Goal: Information Seeking & Learning: Learn about a topic

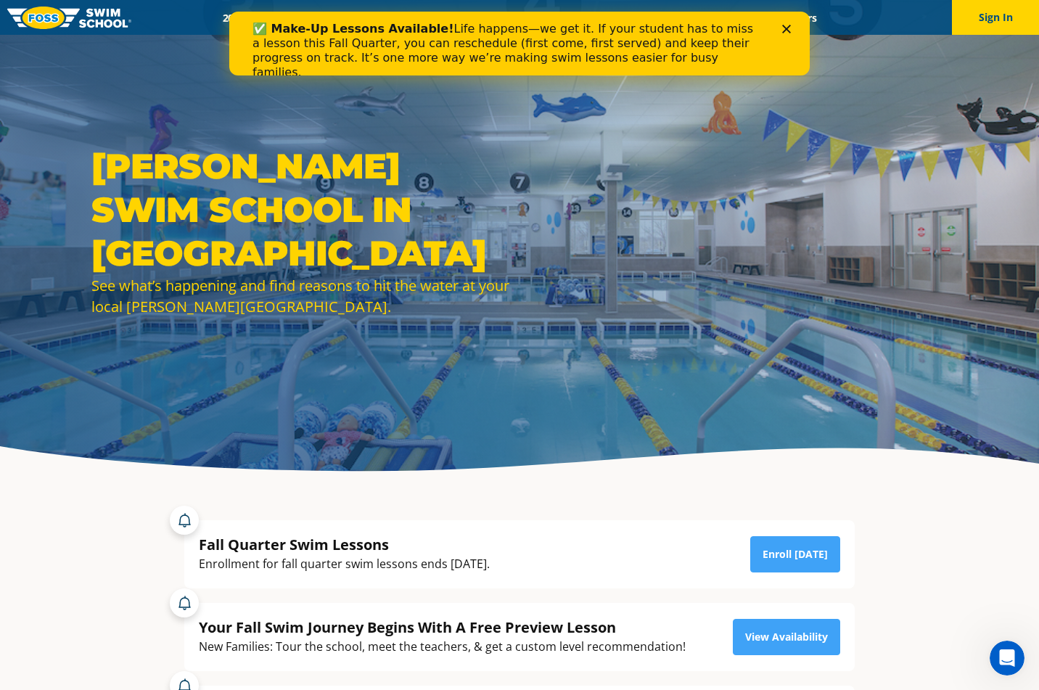
click at [786, 25] on icon "Close" at bounding box center [786, 29] width 9 height 9
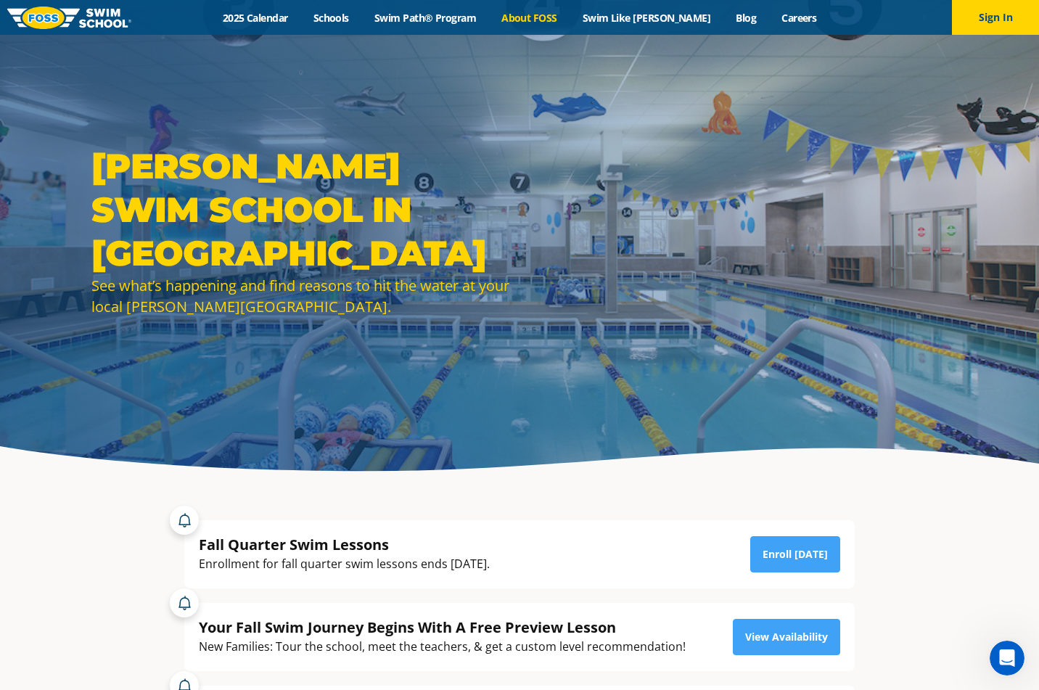
click at [543, 16] on link "About FOSS" at bounding box center [529, 18] width 81 height 14
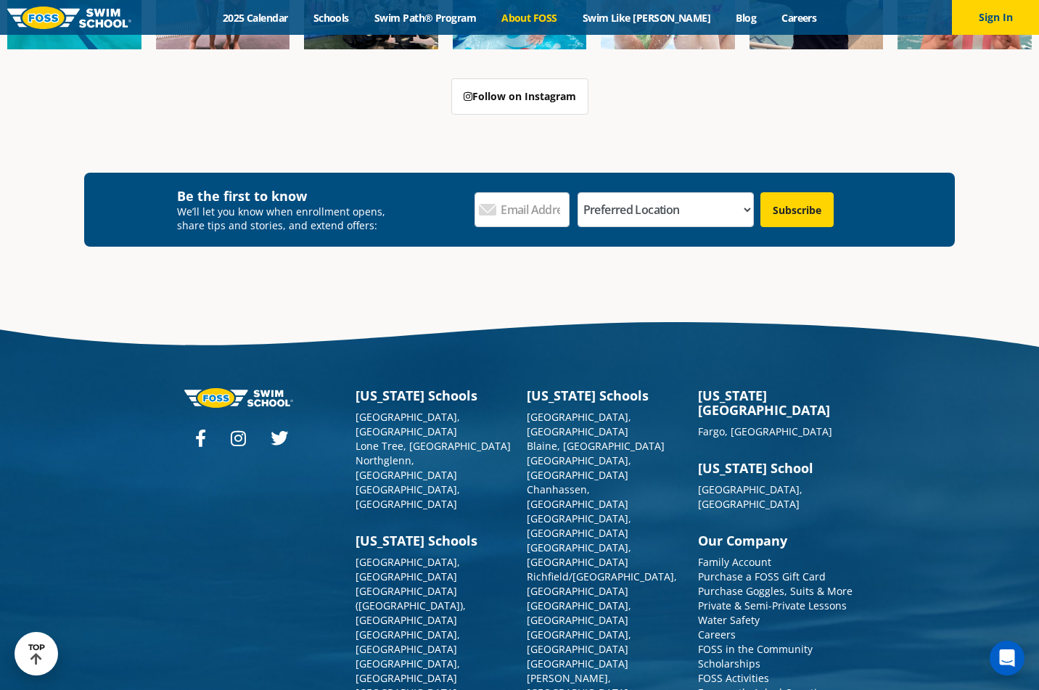
scroll to position [3808, 0]
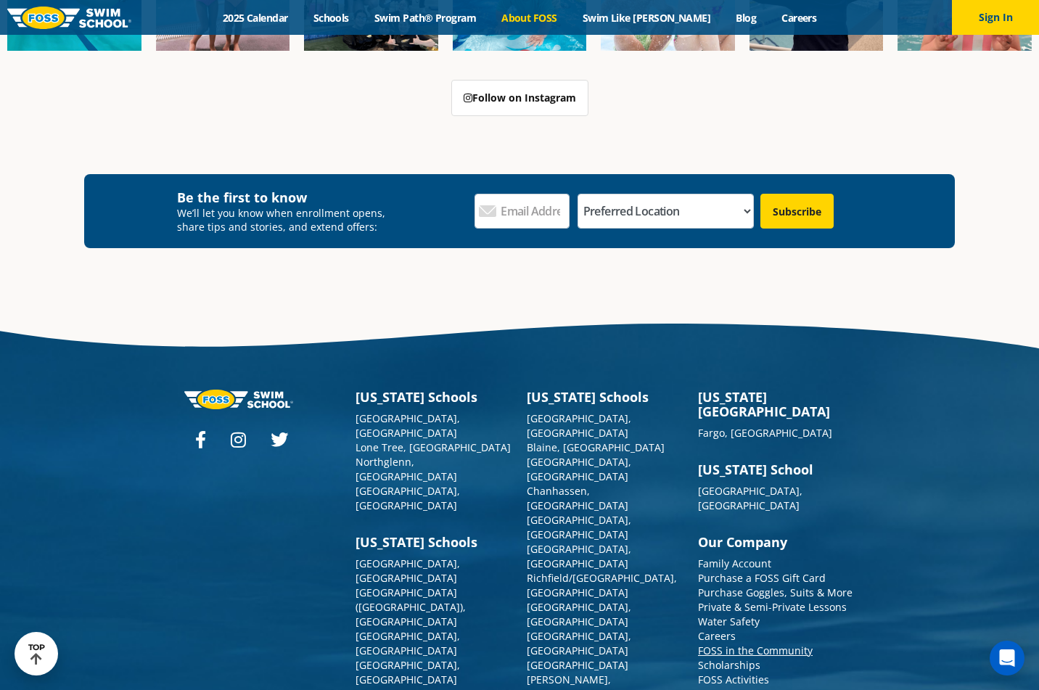
click at [729, 644] on link "FOSS in the Community" at bounding box center [755, 651] width 115 height 14
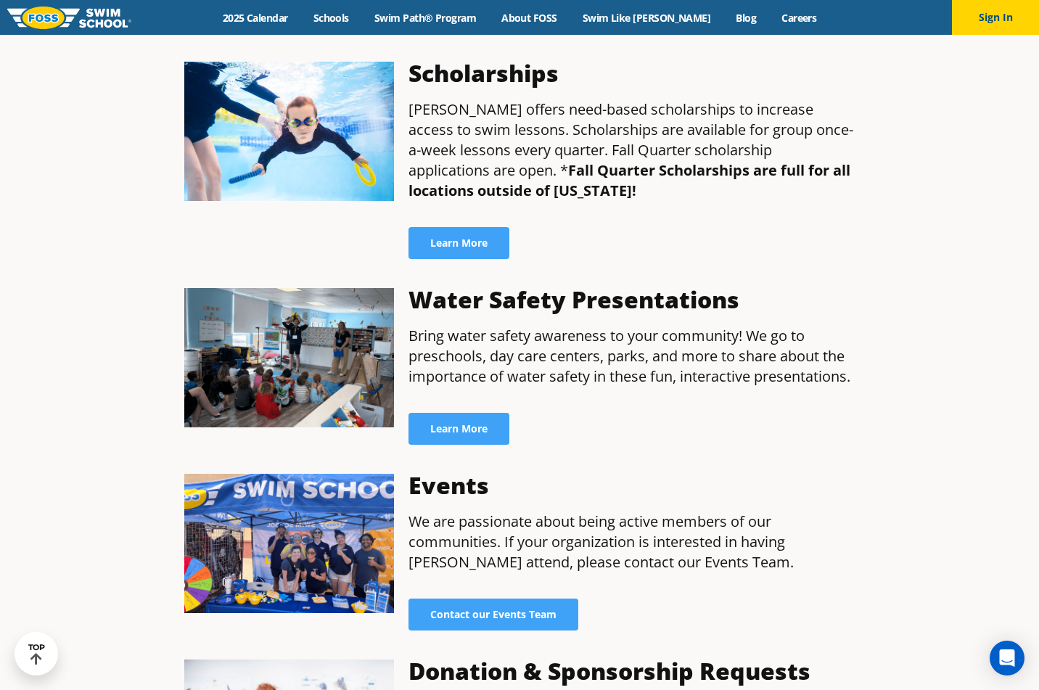
scroll to position [692, 0]
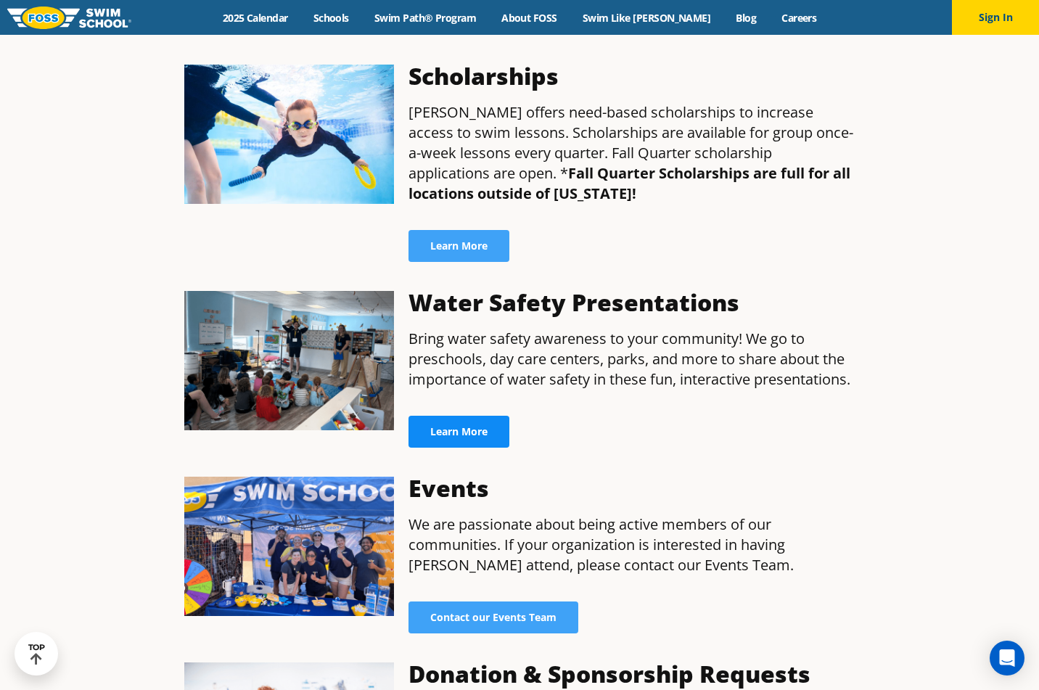
click at [459, 427] on span "Learn More" at bounding box center [458, 432] width 57 height 10
click at [478, 427] on span "Learn More" at bounding box center [458, 432] width 57 height 10
click at [445, 418] on link "Learn More" at bounding box center [459, 432] width 101 height 32
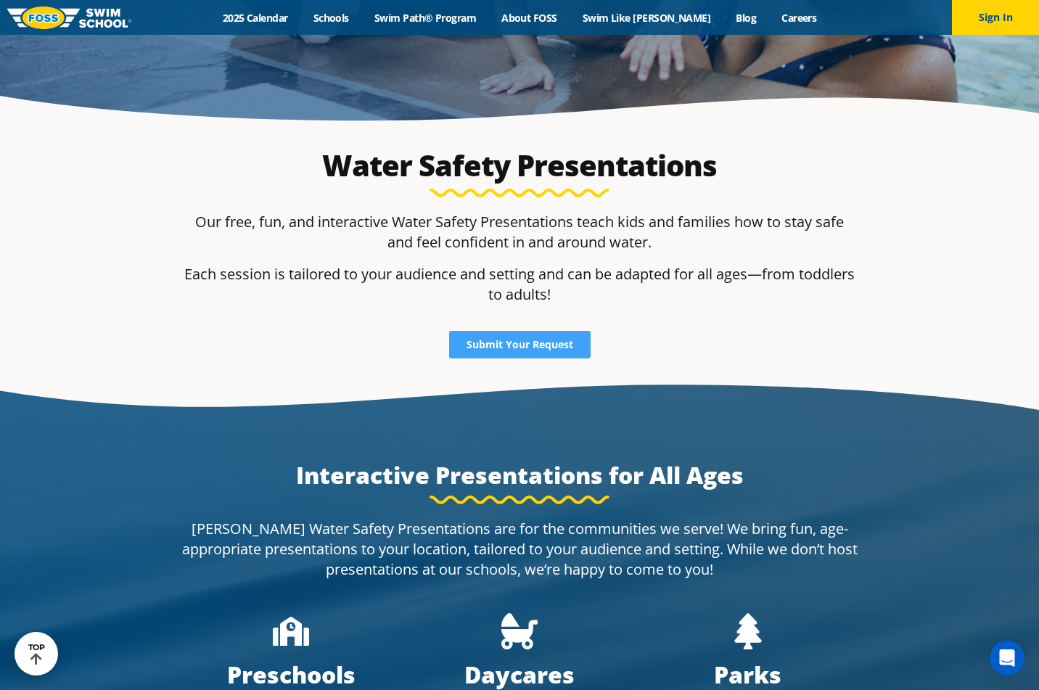
scroll to position [340, 0]
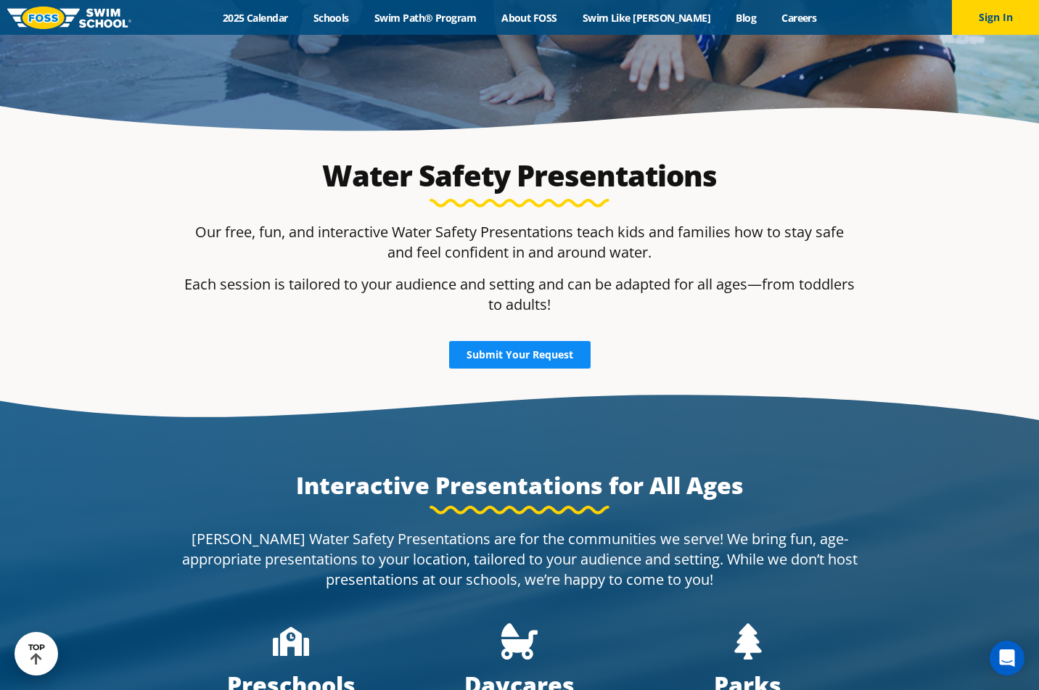
click at [551, 354] on span "Submit Your Request" at bounding box center [520, 355] width 107 height 10
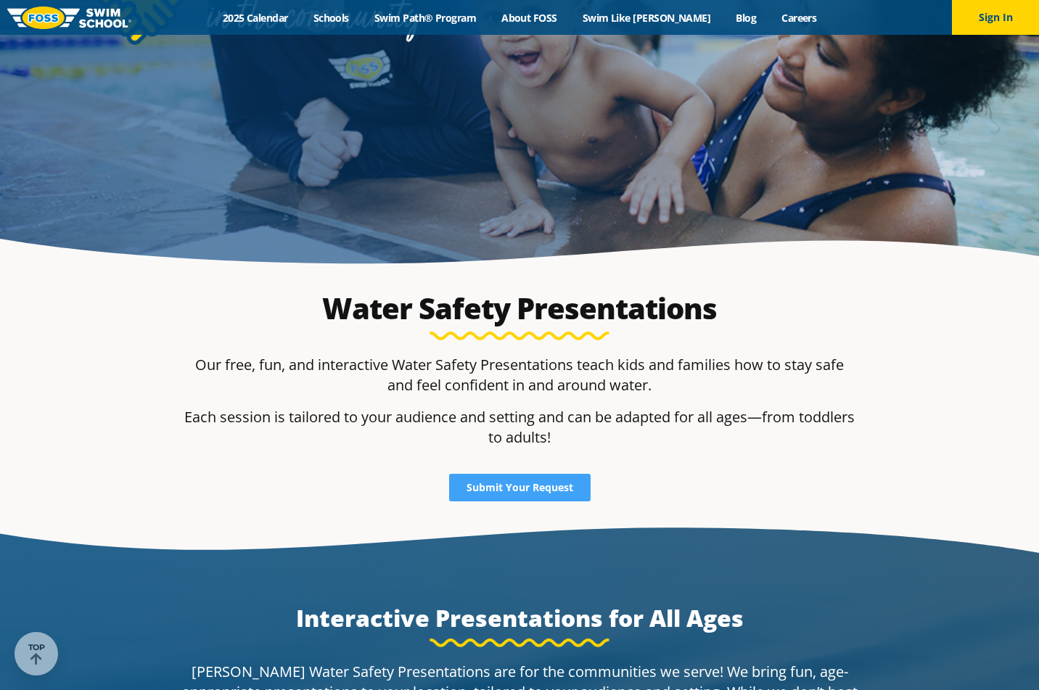
scroll to position [208, 0]
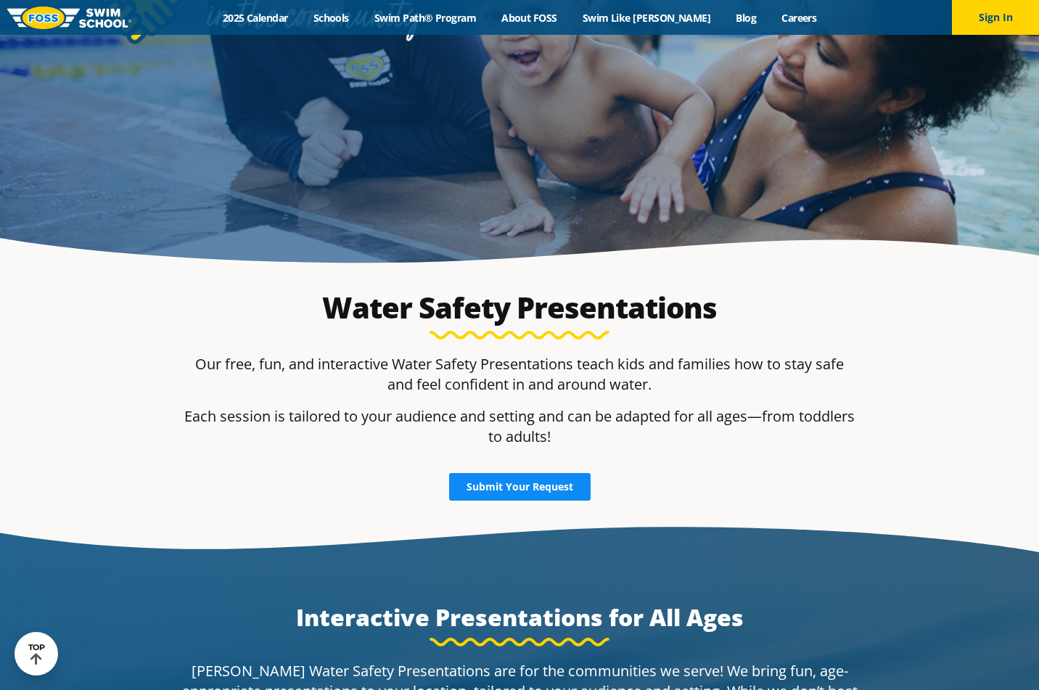
click at [565, 485] on span "Submit Your Request" at bounding box center [520, 487] width 107 height 10
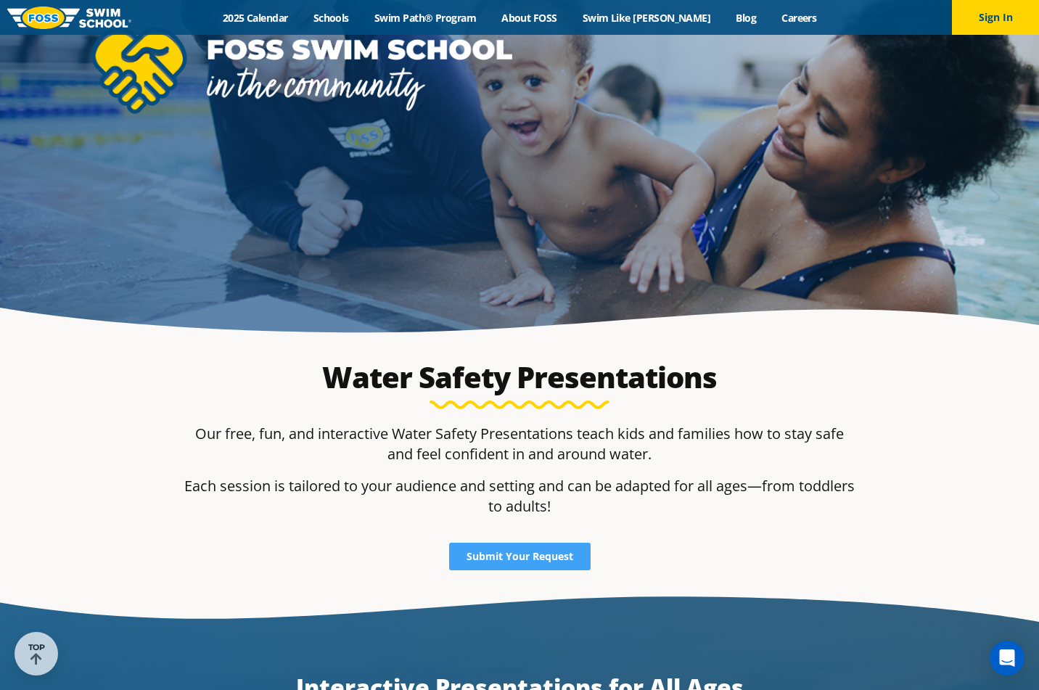
scroll to position [145, 0]
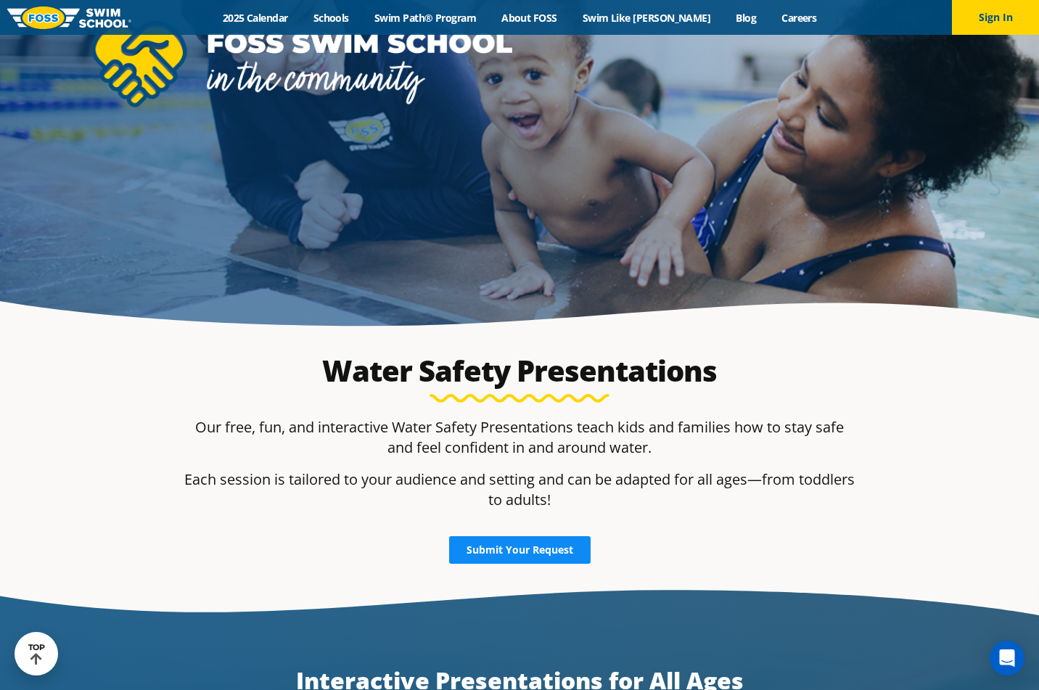
click at [505, 545] on span "Submit Your Request" at bounding box center [520, 550] width 107 height 10
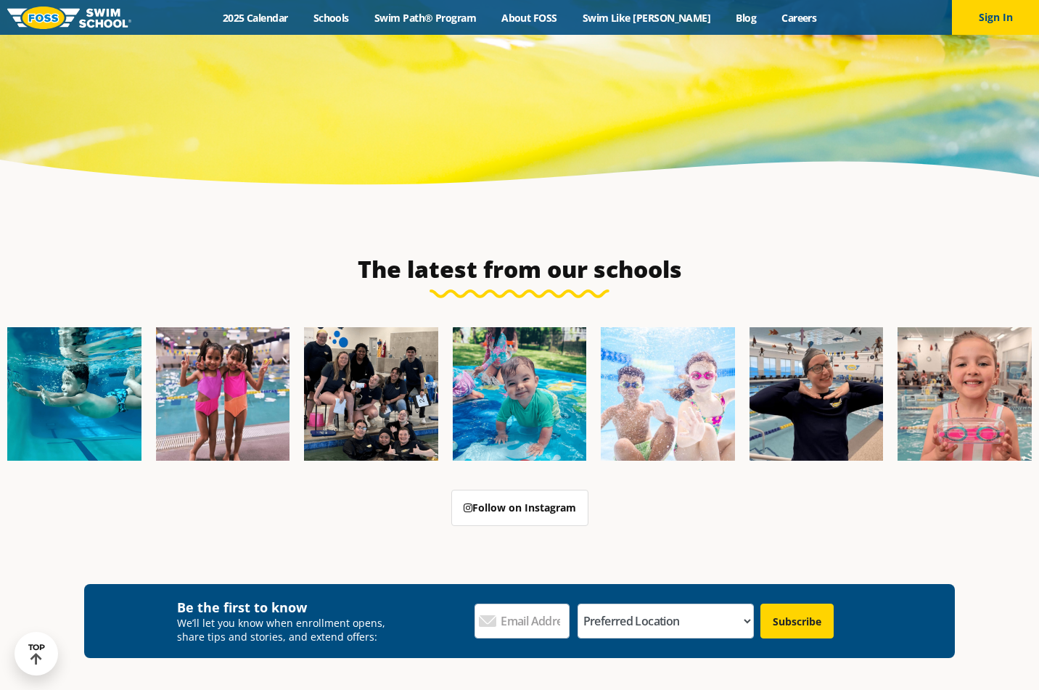
scroll to position [5194, 0]
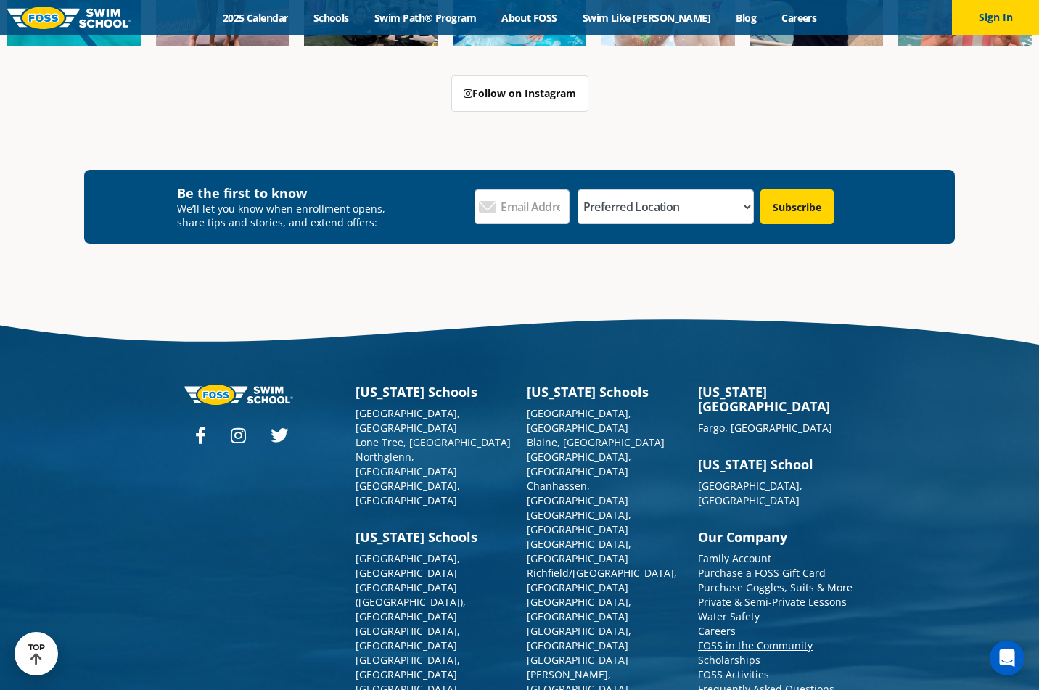
click at [738, 639] on link "FOSS in the Community" at bounding box center [755, 646] width 115 height 14
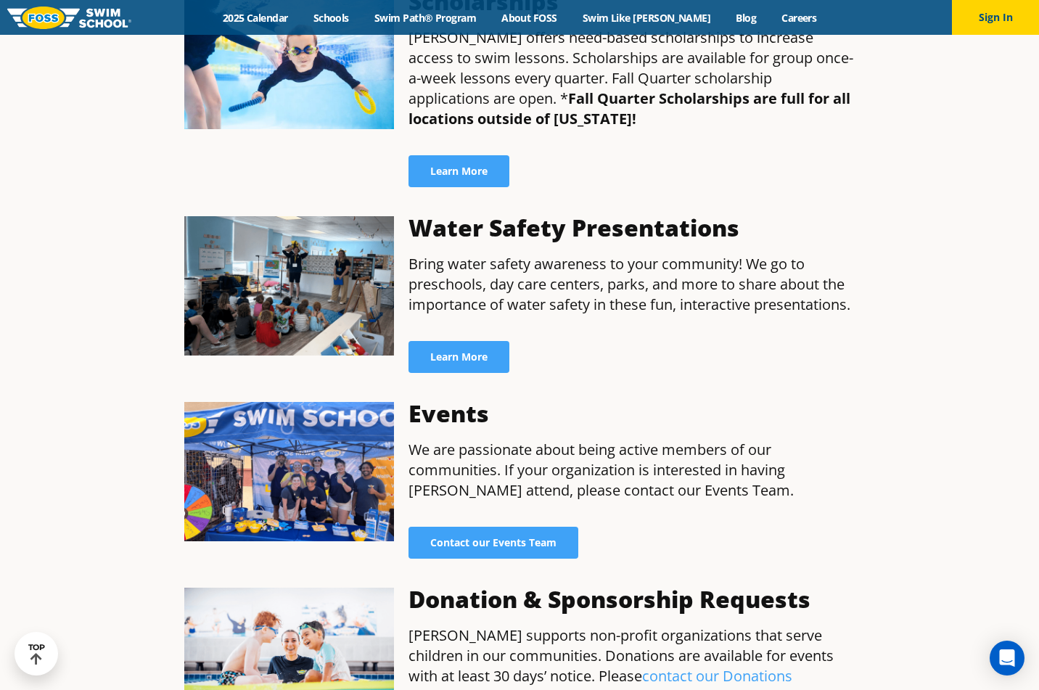
scroll to position [766, 0]
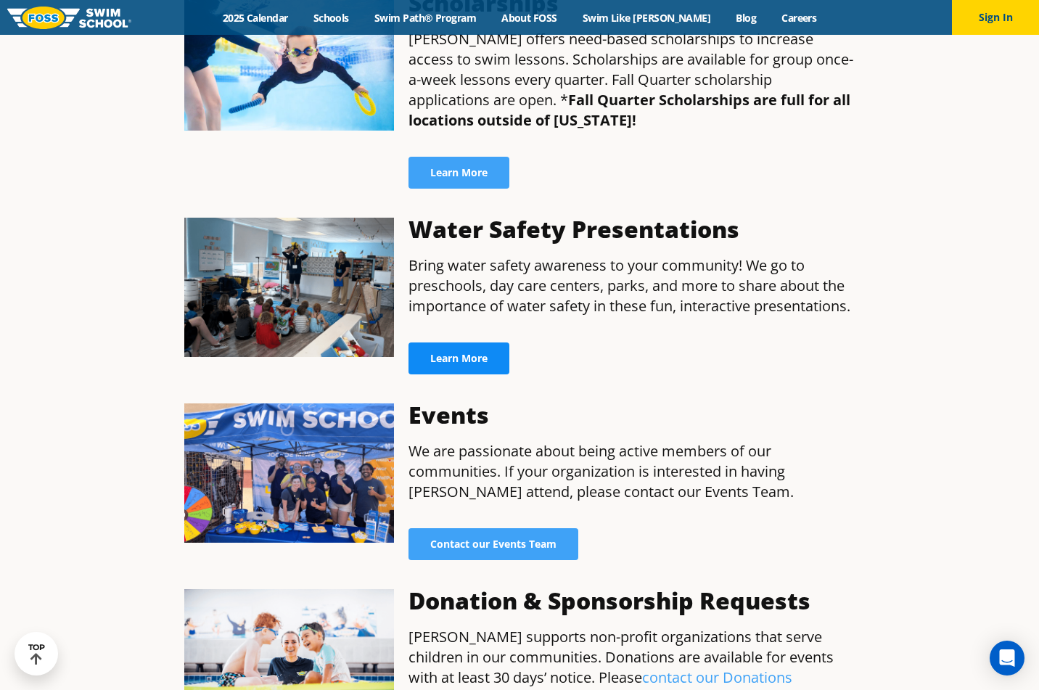
click at [480, 345] on link "Learn More" at bounding box center [459, 359] width 101 height 32
click at [460, 353] on span "Learn More" at bounding box center [458, 358] width 57 height 10
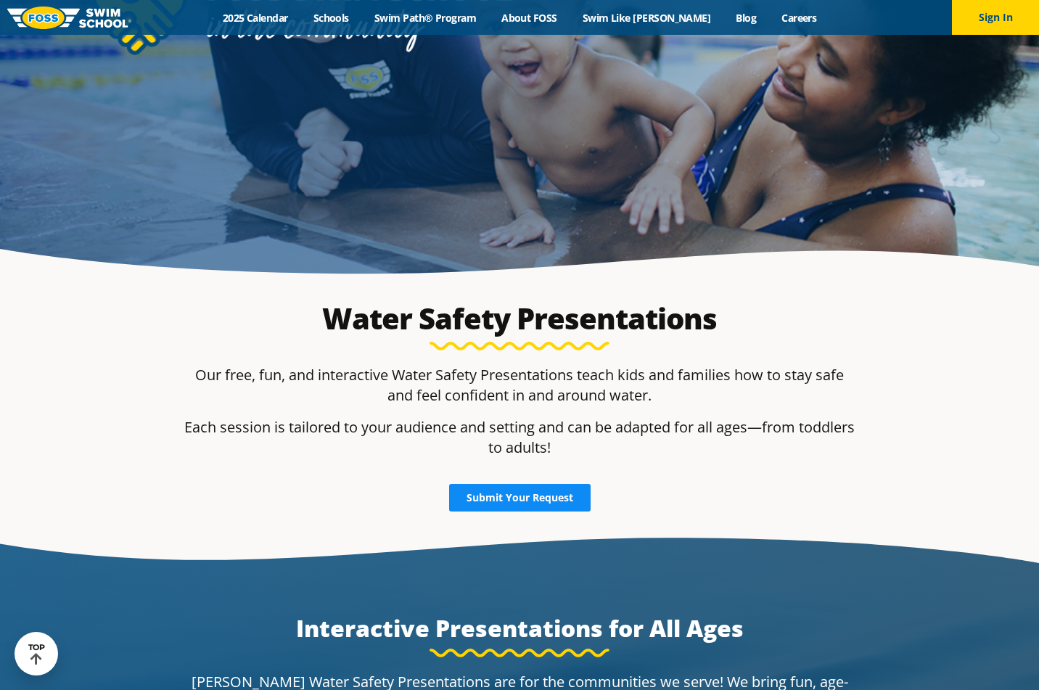
click at [541, 499] on span "Submit Your Request" at bounding box center [520, 498] width 107 height 10
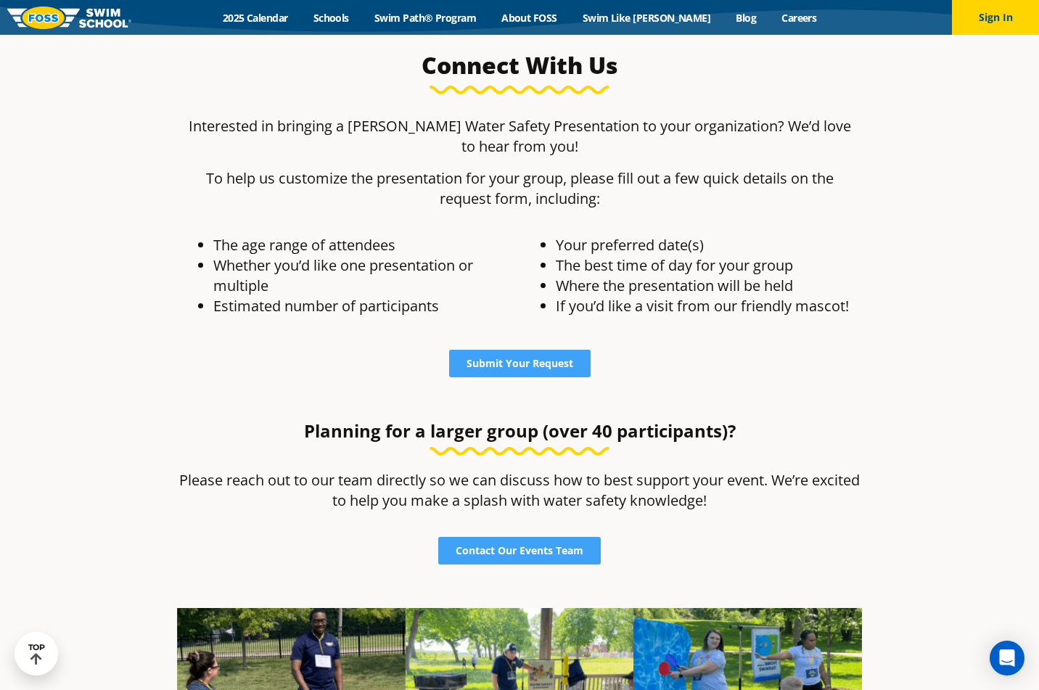
scroll to position [1219, 0]
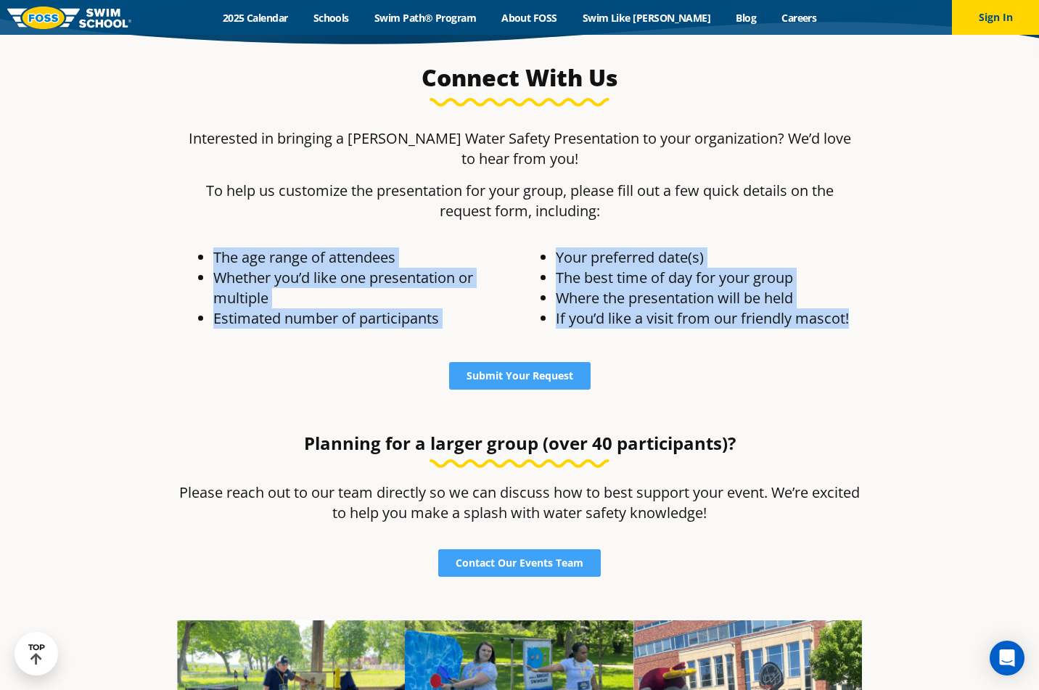
drag, startPoint x: 215, startPoint y: 256, endPoint x: 862, endPoint y: 317, distance: 650.2
click at [862, 317] on div "Connect With Us Interested in bringing a [PERSON_NAME] Water Safety Presentatio…" at bounding box center [520, 205] width 700 height 299
copy div "The age range of attendees Whether you’d like one presentation or multiple Esti…"
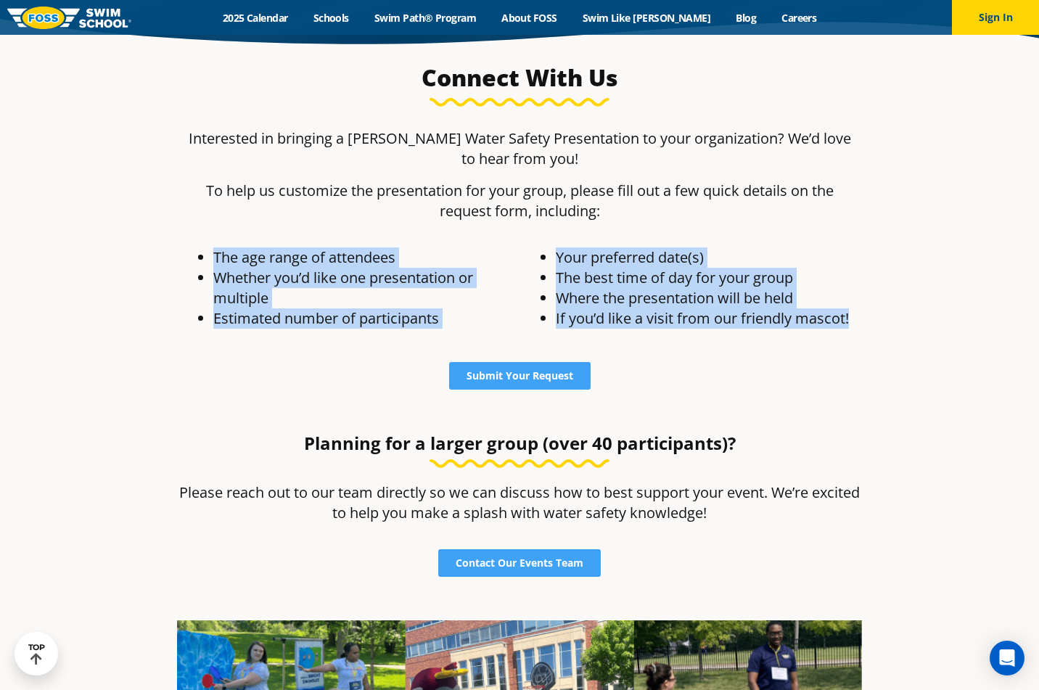
click at [637, 280] on li "The best time of day for your group" at bounding box center [705, 278] width 299 height 20
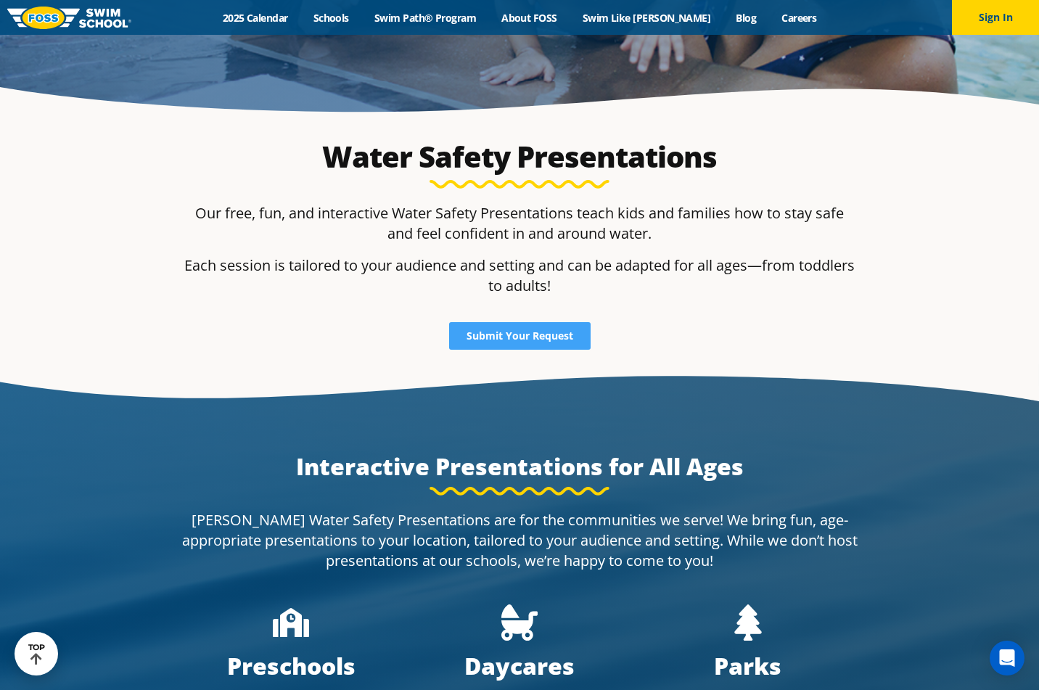
scroll to position [0, 0]
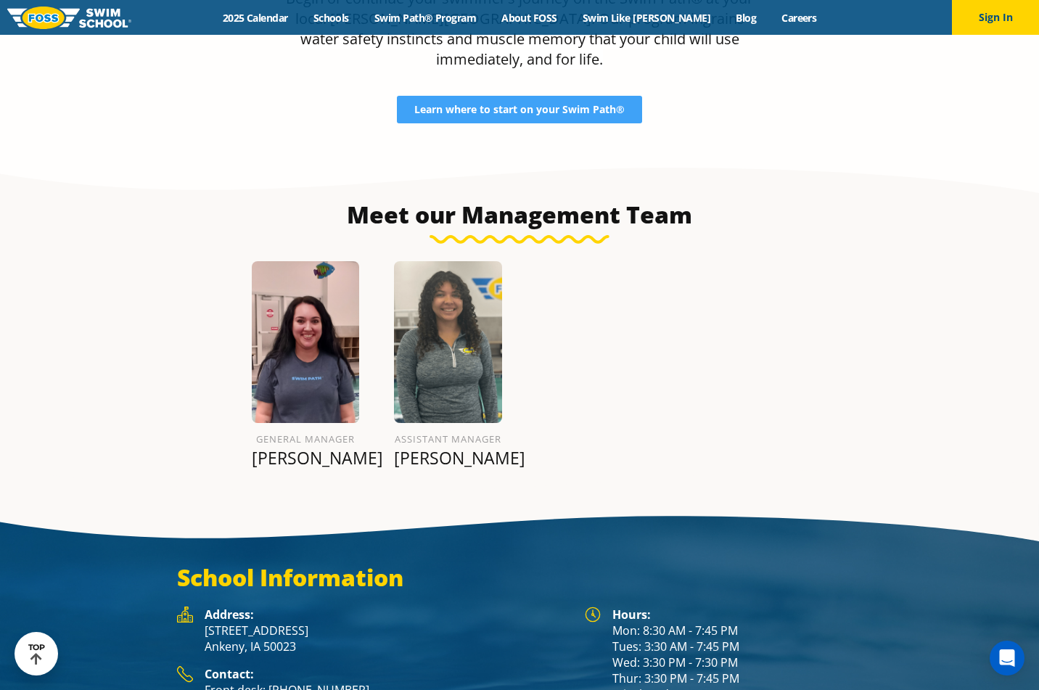
scroll to position [1655, 0]
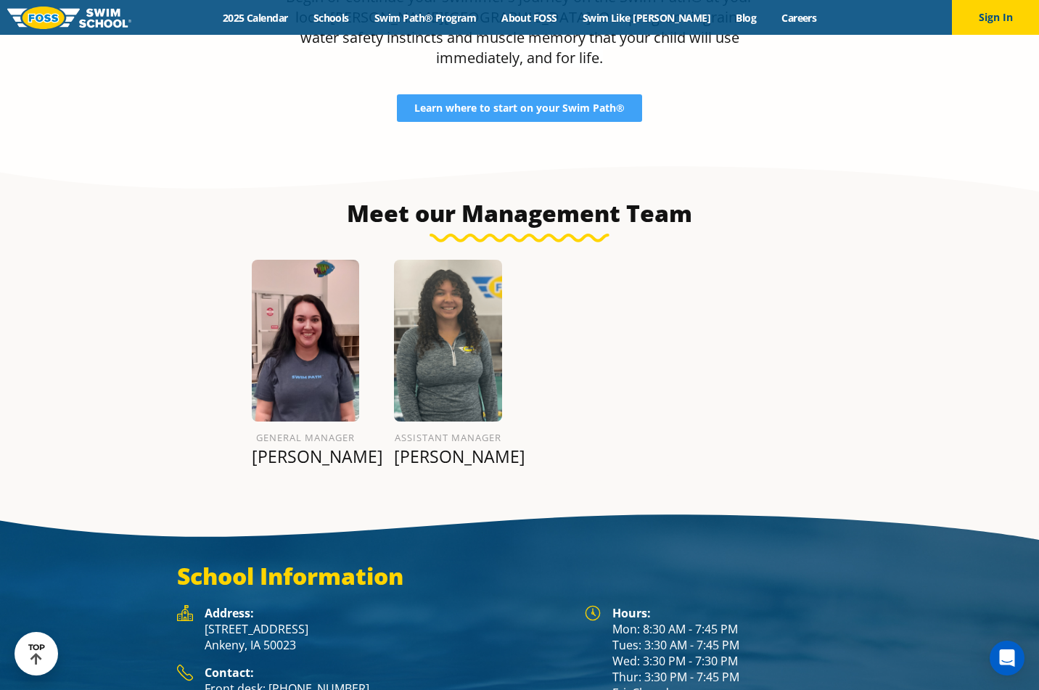
click at [470, 340] on img at bounding box center [448, 341] width 108 height 162
click at [461, 446] on p "[PERSON_NAME]" at bounding box center [448, 456] width 108 height 20
click at [476, 430] on section "Meet our Management Team General Manager [PERSON_NAME] assistant manager [PERSO…" at bounding box center [519, 329] width 1039 height 348
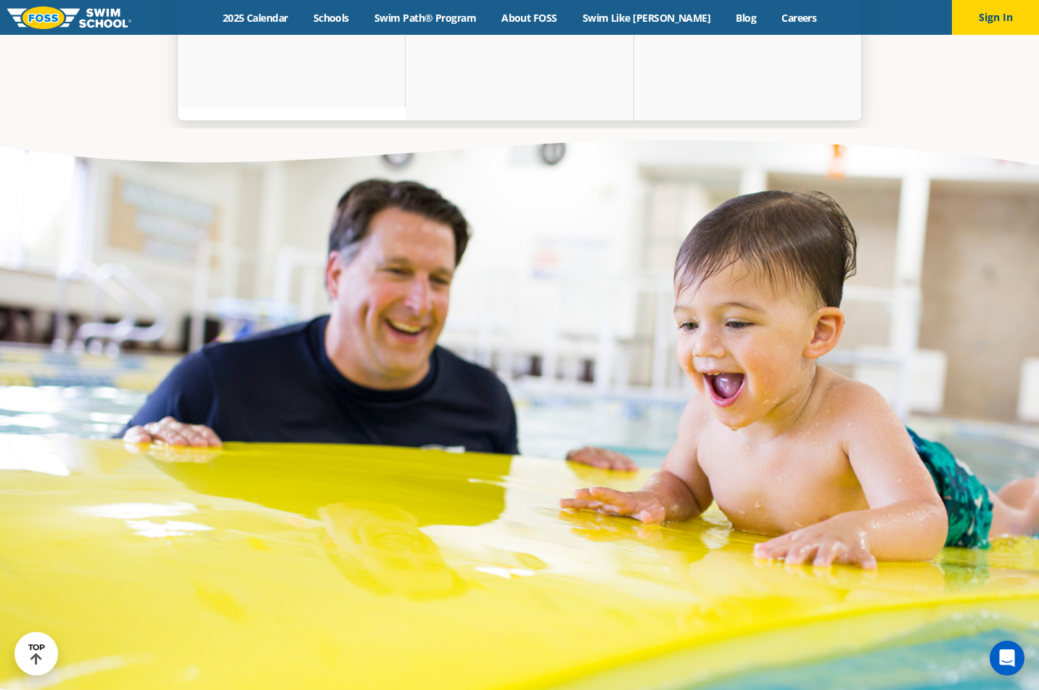
scroll to position [5174, 0]
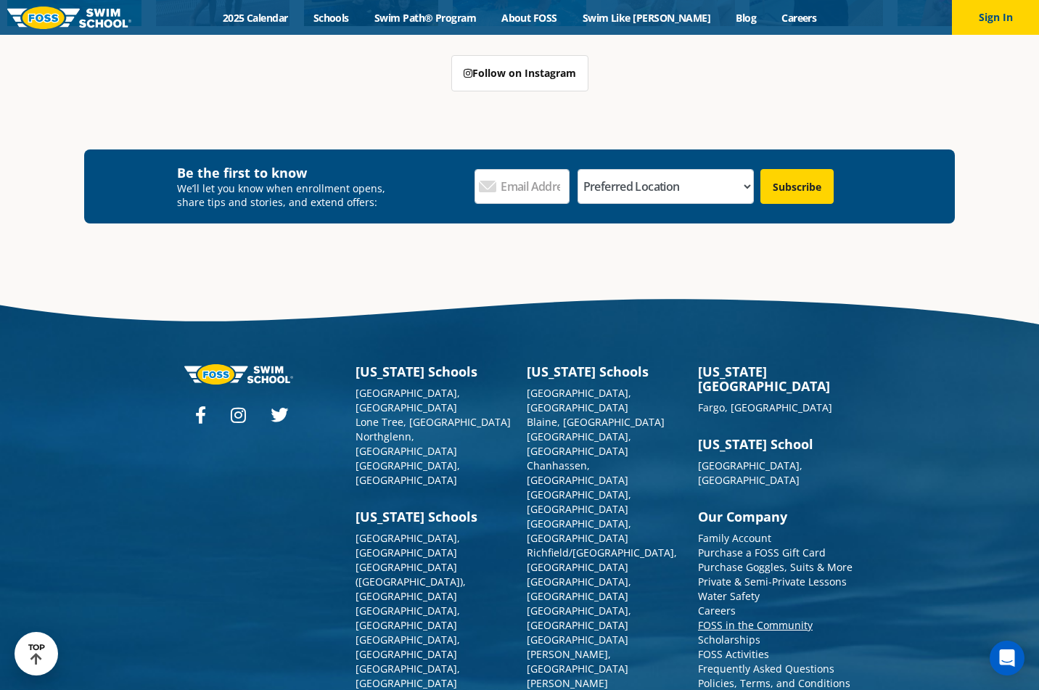
click at [754, 618] on link "FOSS in the Community" at bounding box center [755, 625] width 115 height 14
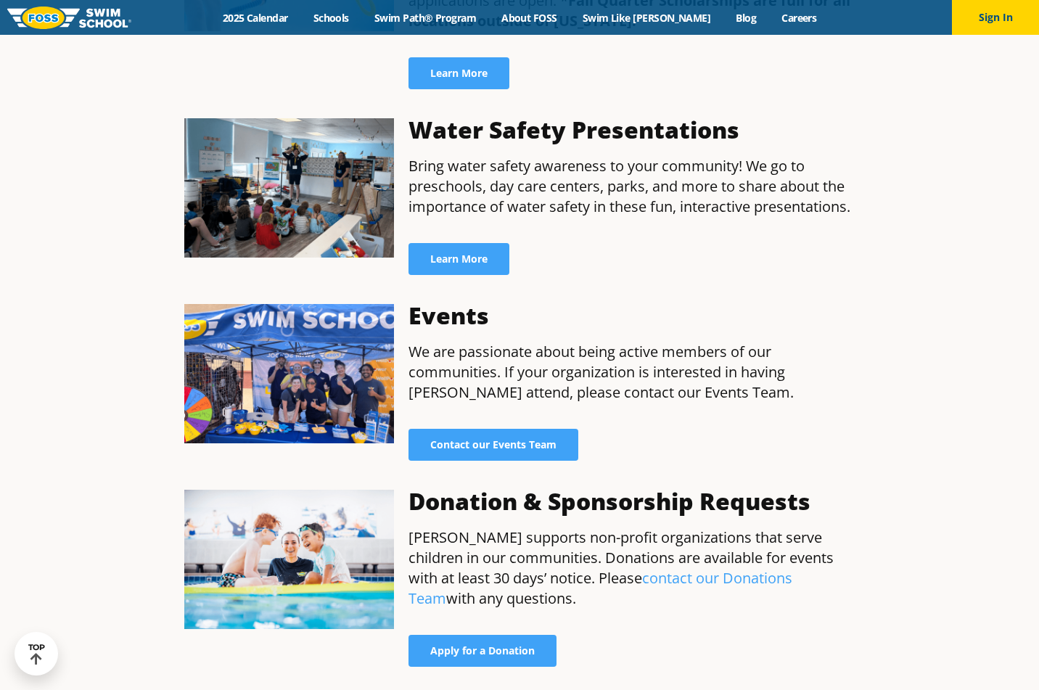
scroll to position [879, 0]
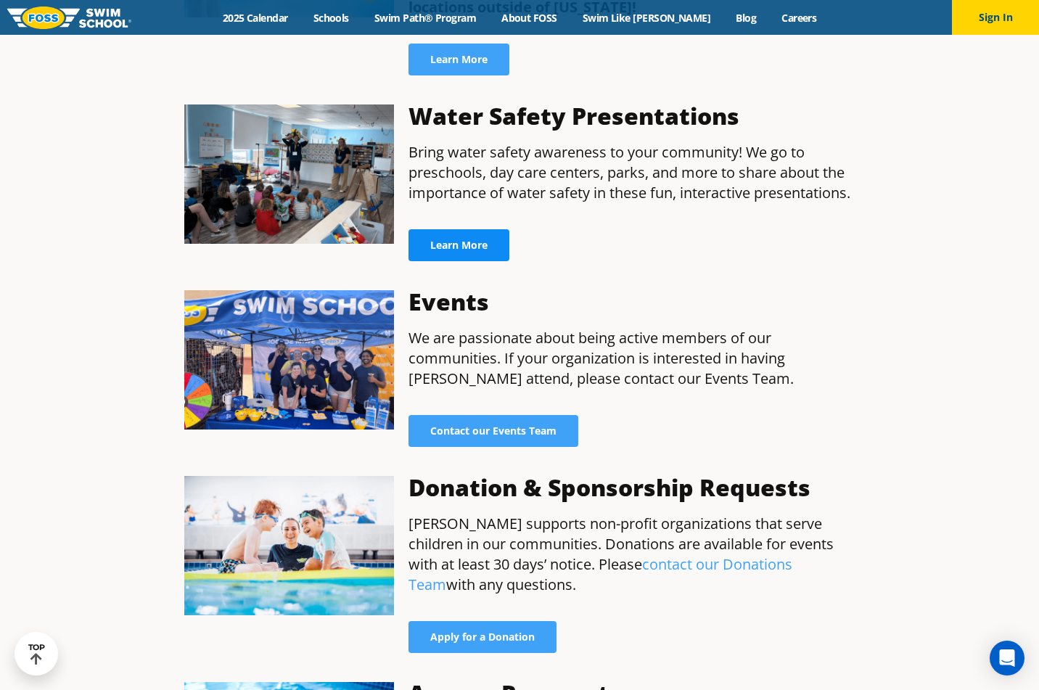
click at [454, 240] on span "Learn More" at bounding box center [458, 245] width 57 height 10
